Goal: Navigation & Orientation: Find specific page/section

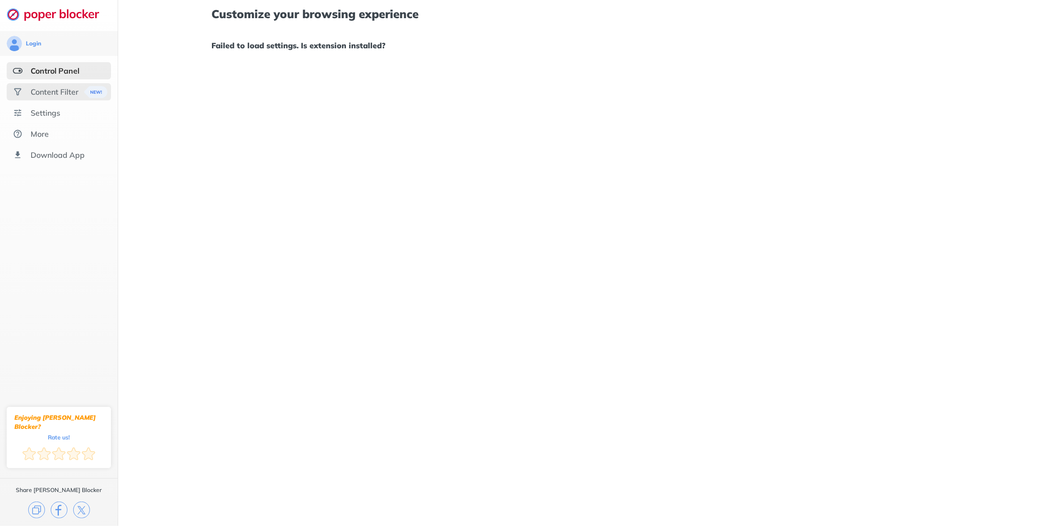
click at [54, 98] on div "Content Filter" at bounding box center [59, 91] width 104 height 17
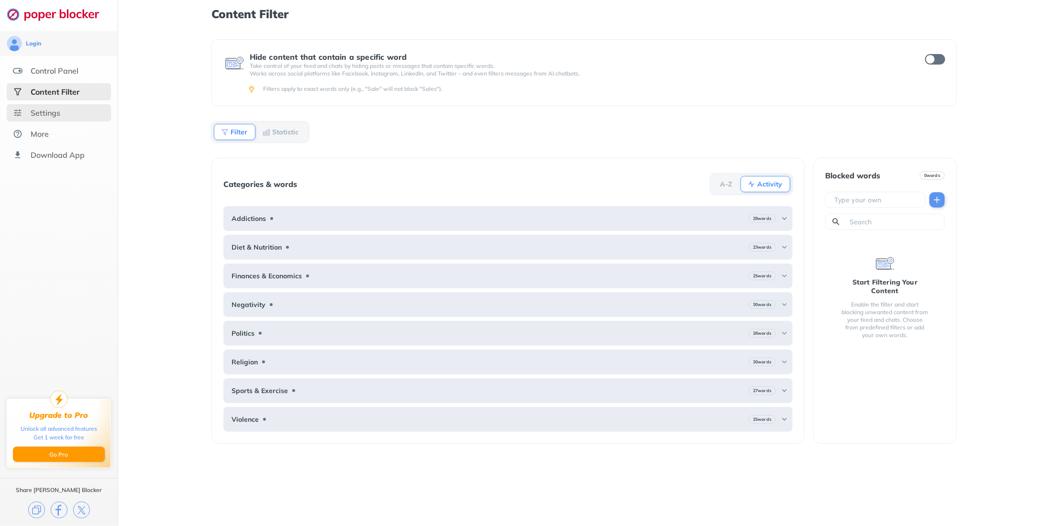
click at [55, 109] on div "Settings" at bounding box center [46, 113] width 30 height 10
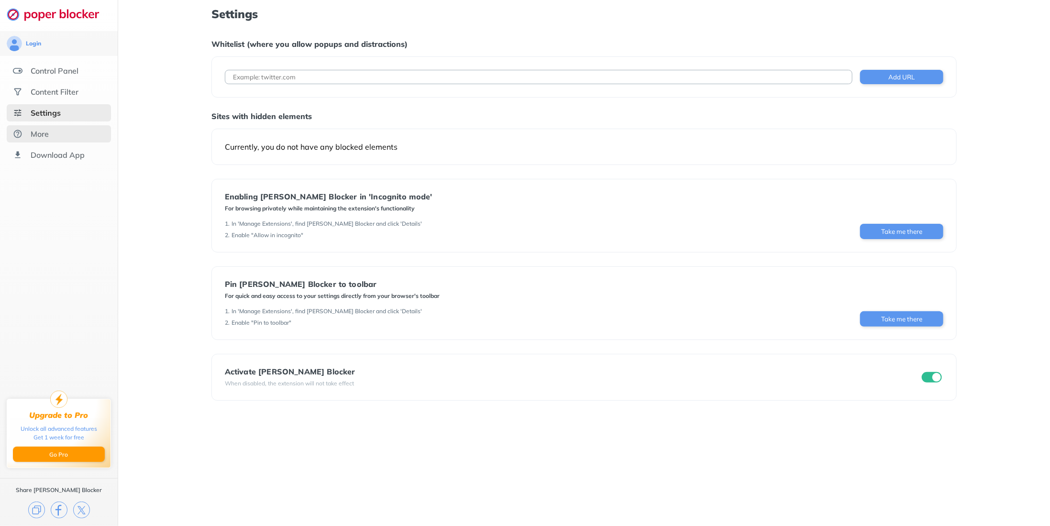
click at [48, 131] on div "More" at bounding box center [40, 134] width 18 height 10
